Goal: Find specific page/section: Find specific page/section

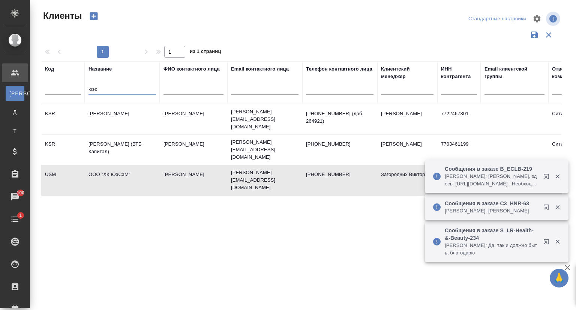
select select "RU"
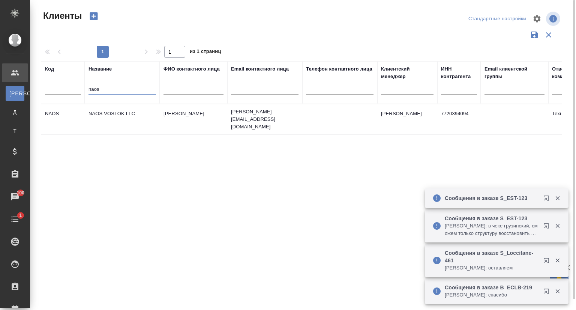
type input "naos"
click at [112, 109] on td "NAOS VOSTOK LLC" at bounding box center [122, 119] width 75 height 26
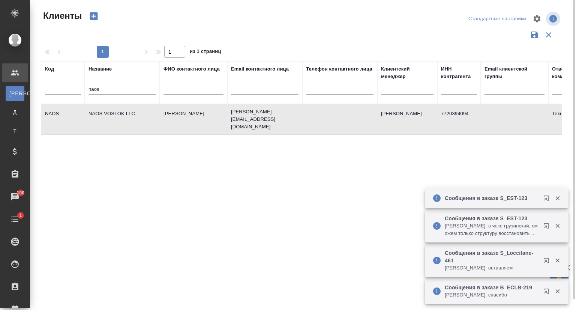
click at [112, 109] on td "NAOS VOSTOK LLC" at bounding box center [122, 119] width 75 height 26
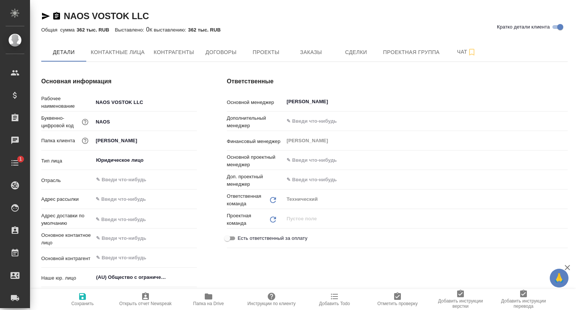
type textarea "x"
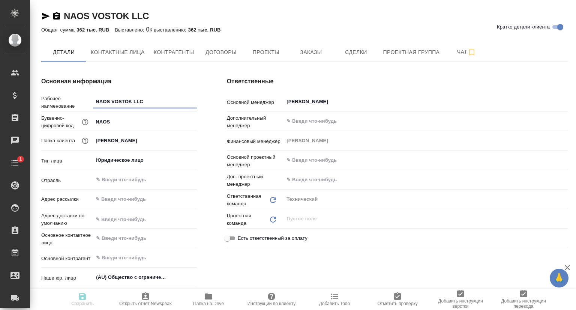
type textarea "x"
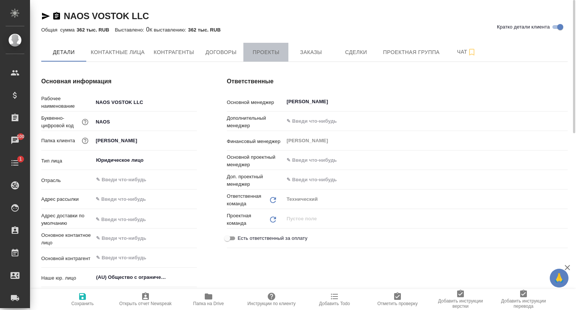
click at [271, 56] on span "Проекты" at bounding box center [266, 52] width 36 height 9
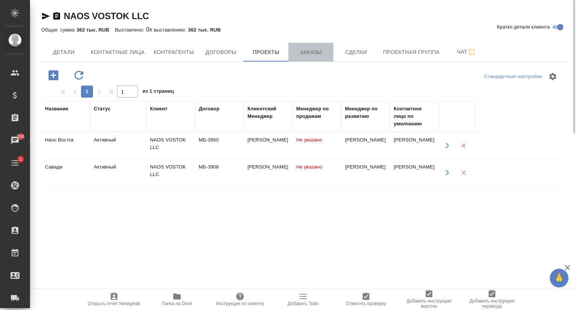
click at [310, 55] on span "Заказы" at bounding box center [311, 52] width 36 height 9
